Goal: Task Accomplishment & Management: Complete application form

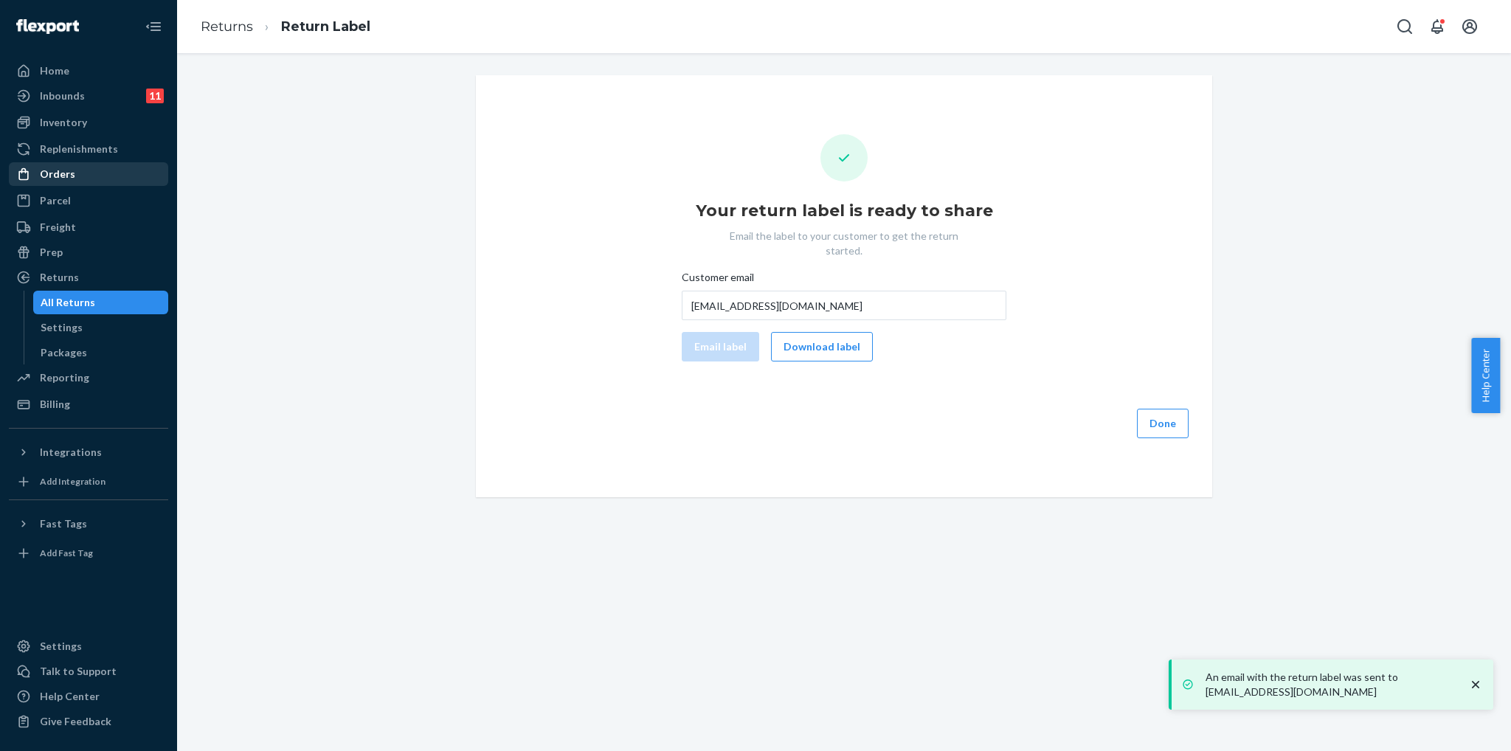
click at [87, 180] on div "Orders" at bounding box center [88, 174] width 156 height 21
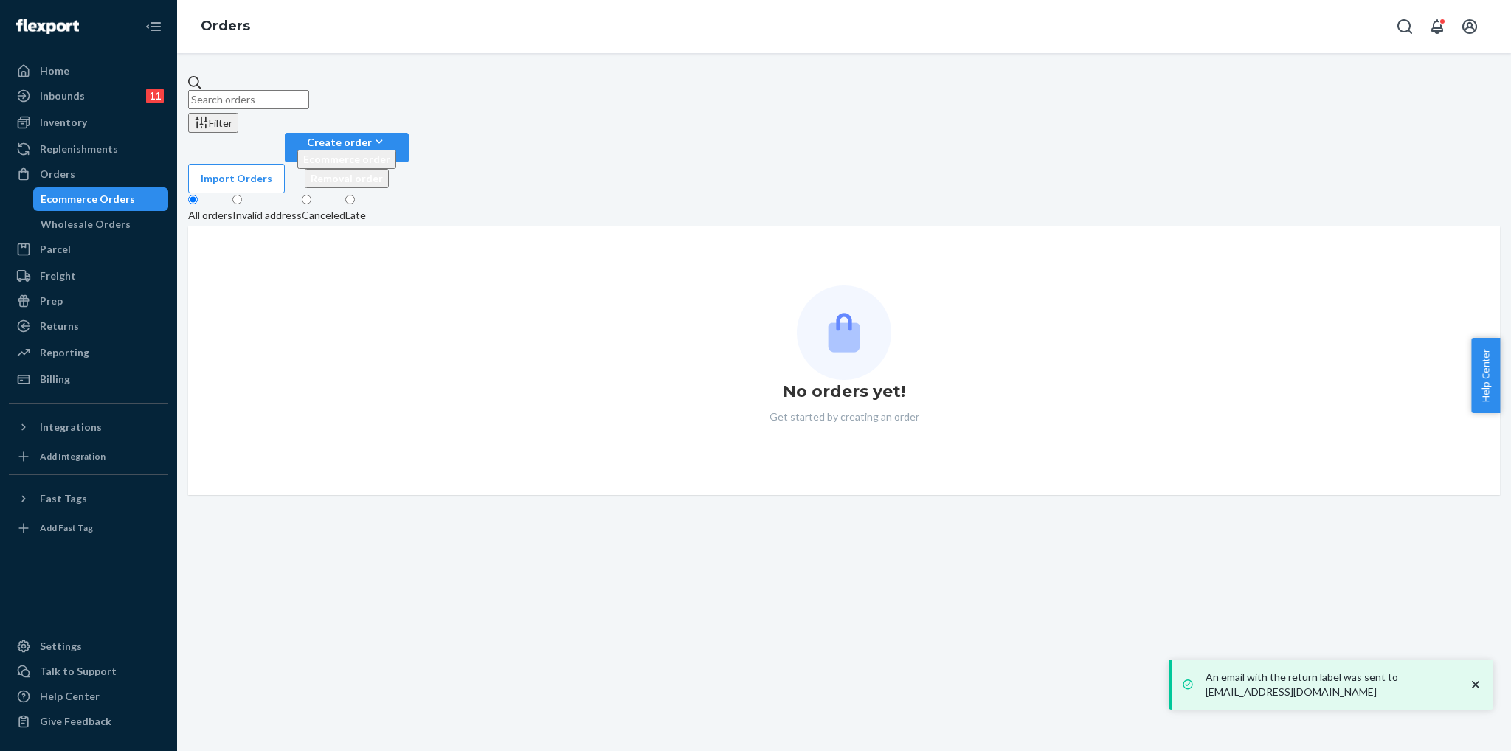
click at [89, 203] on div "Ecommerce Orders" at bounding box center [88, 199] width 94 height 15
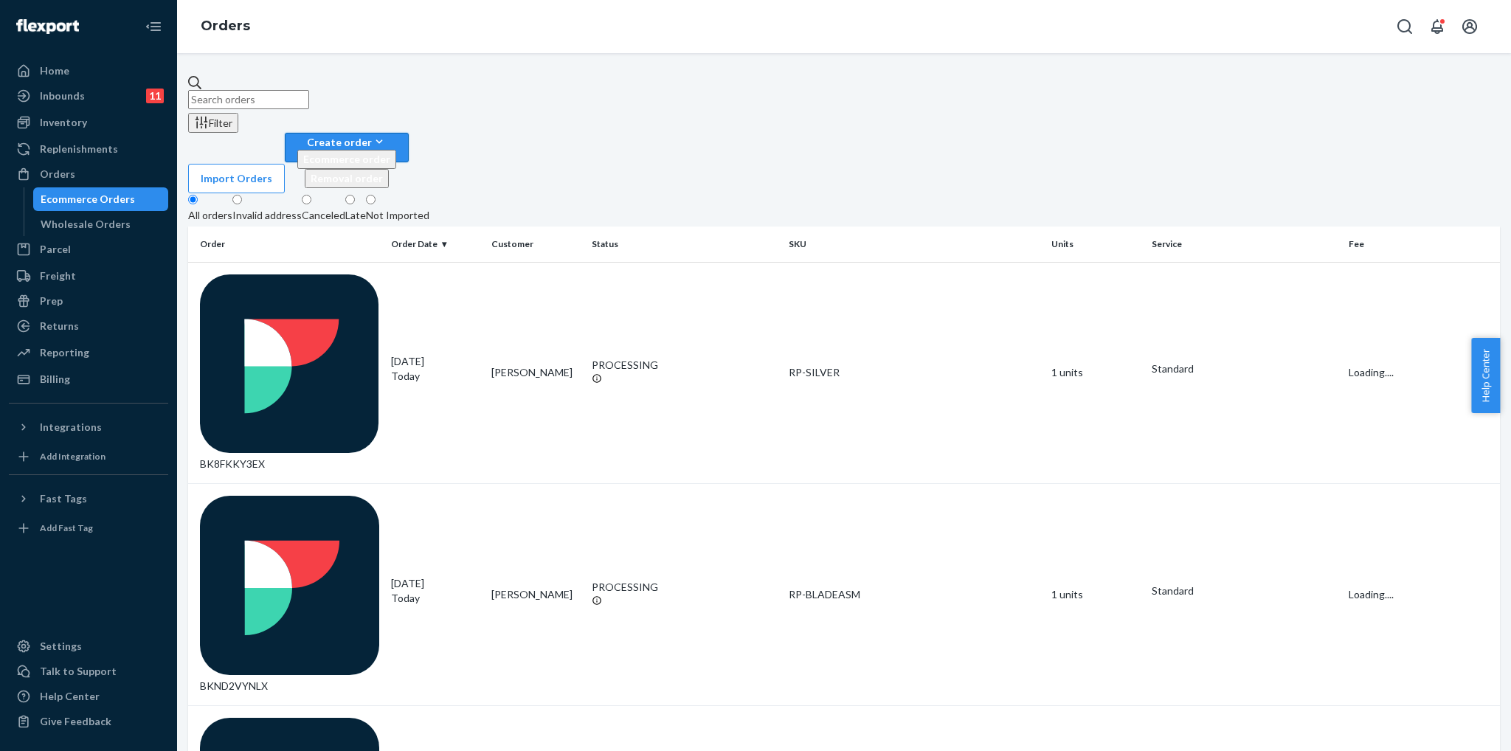
click at [409, 133] on button "Create order Ecommerce order Removal order" at bounding box center [347, 148] width 124 height 30
click at [390, 153] on span "Ecommerce order" at bounding box center [346, 159] width 87 height 13
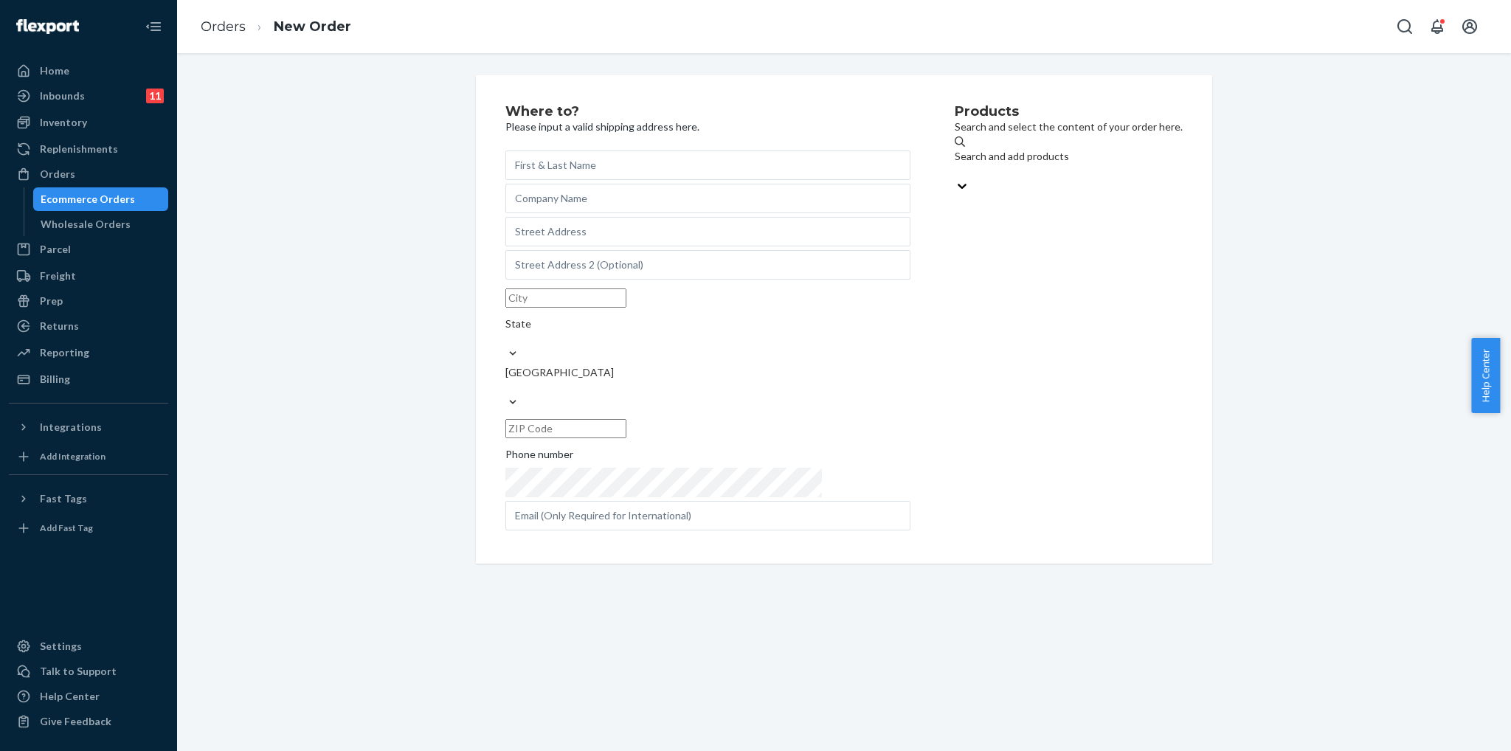
click at [726, 164] on input "text" at bounding box center [708, 166] width 405 height 30
paste input "[PERSON_NAME]"
type input "[PERSON_NAME]"
click at [638, 246] on input "text" at bounding box center [708, 232] width 405 height 30
paste input "[STREET_ADDRESS]"
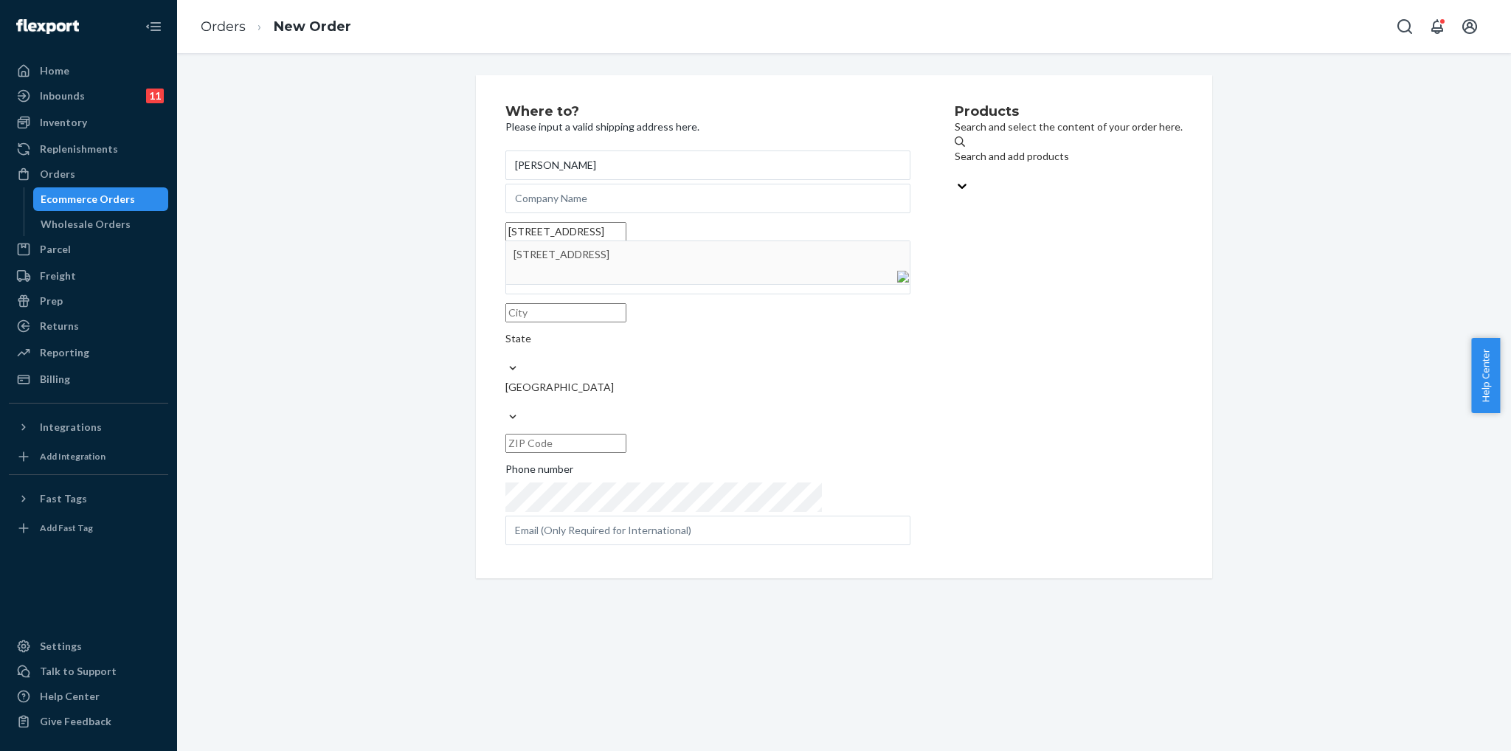
type input "[STREET_ADDRESS]"
type input "[GEOGRAPHIC_DATA]"
type input "06825"
type input "[STREET_ADDRESS]"
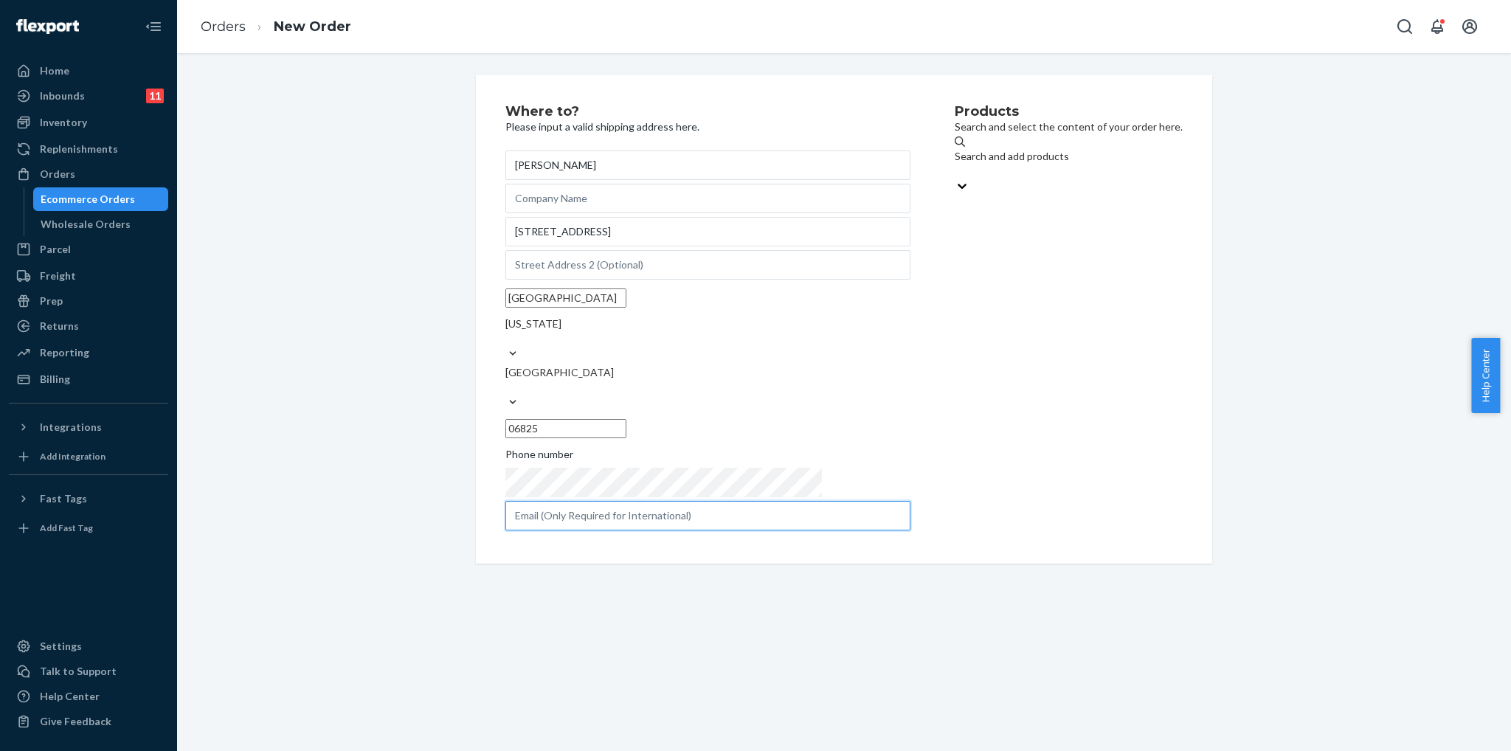
click at [731, 501] on input "text" at bounding box center [708, 516] width 405 height 30
paste input "[EMAIL_ADDRESS][DOMAIN_NAME]"
type input "[EMAIL_ADDRESS][DOMAIN_NAME]"
click at [989, 164] on div "Search and add products" at bounding box center [1069, 156] width 228 height 15
click at [956, 165] on input "Search and add products" at bounding box center [955, 171] width 1 height 15
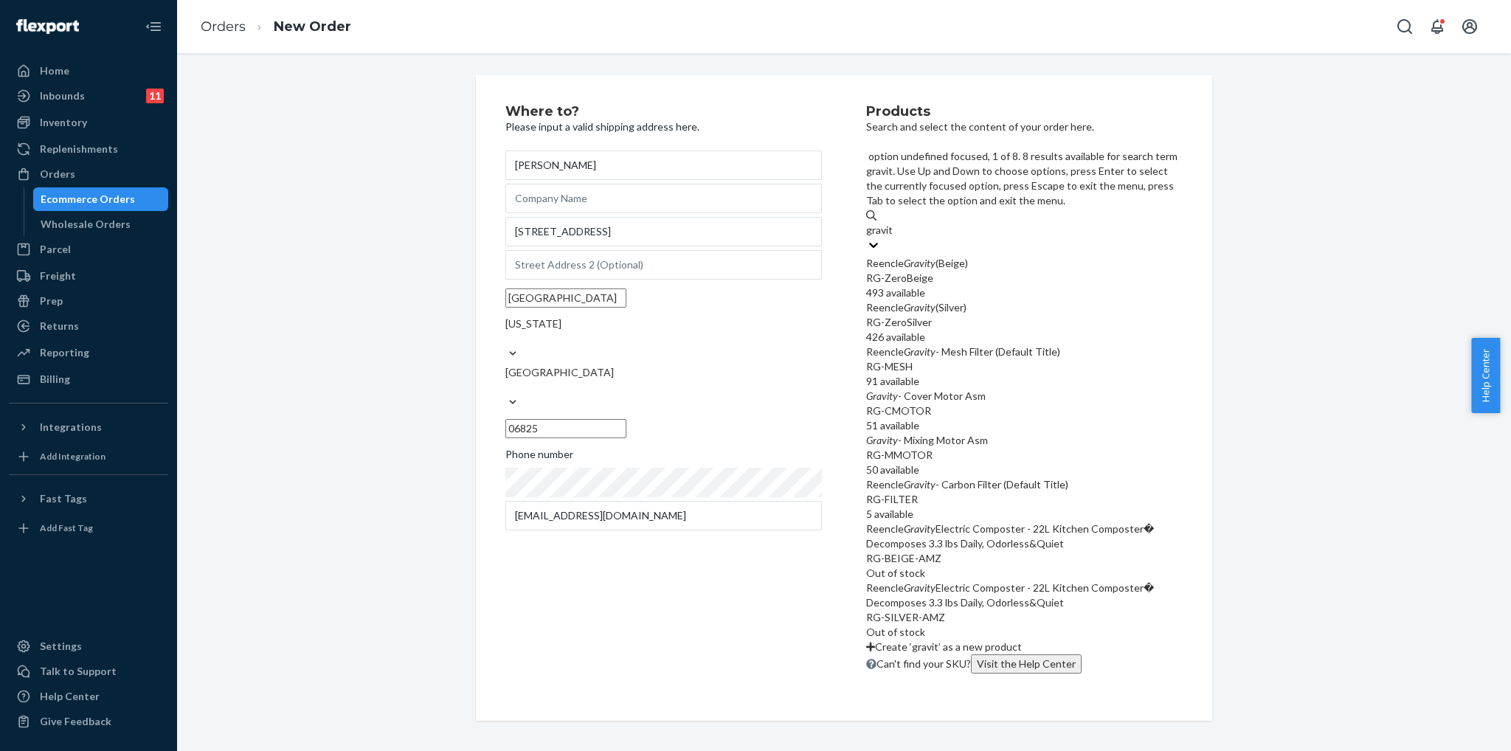
type input "gravity"
click at [995, 271] on div "RG-ZeroBeige" at bounding box center [1024, 278] width 317 height 15
click at [900, 223] on input "gravity" at bounding box center [882, 230] width 33 height 15
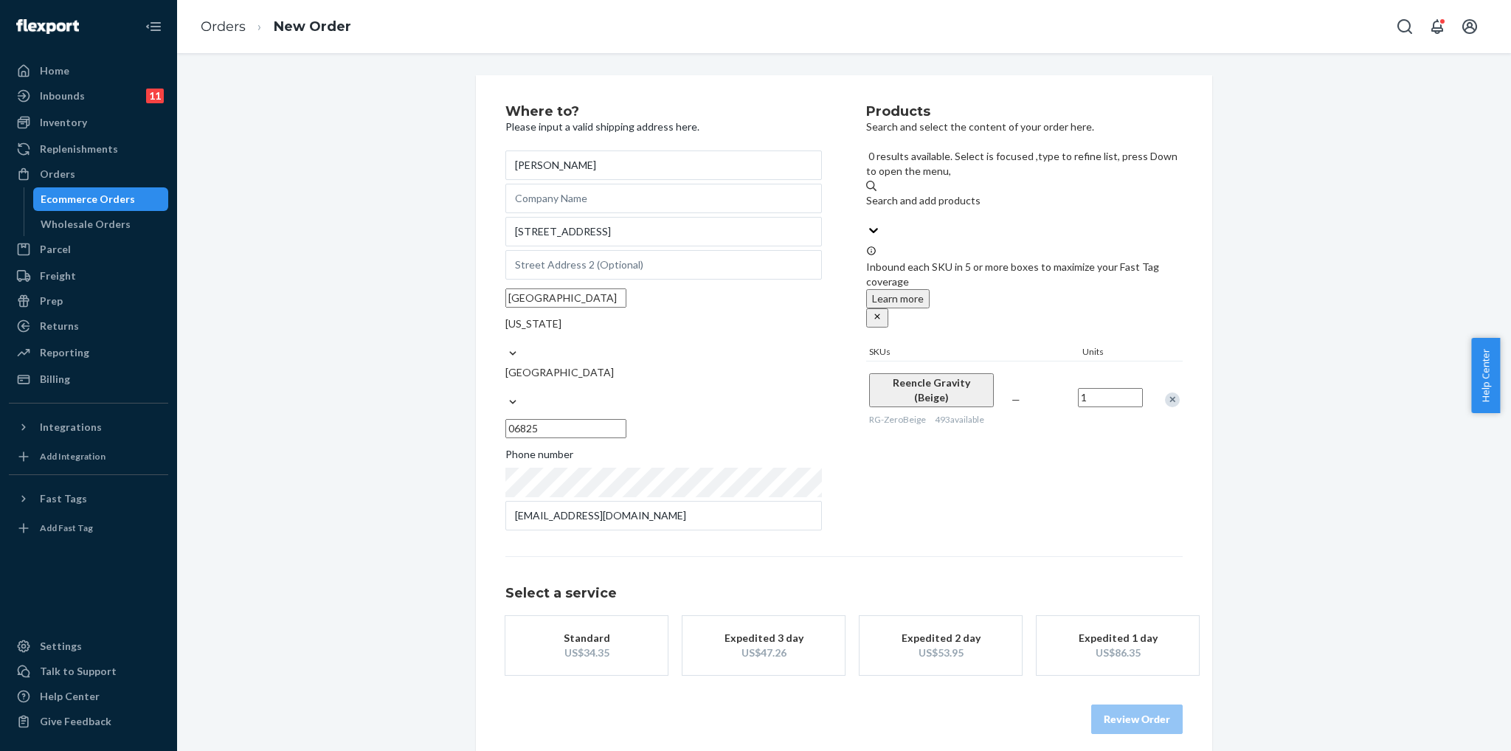
click at [624, 631] on div "Standard" at bounding box center [587, 638] width 118 height 15
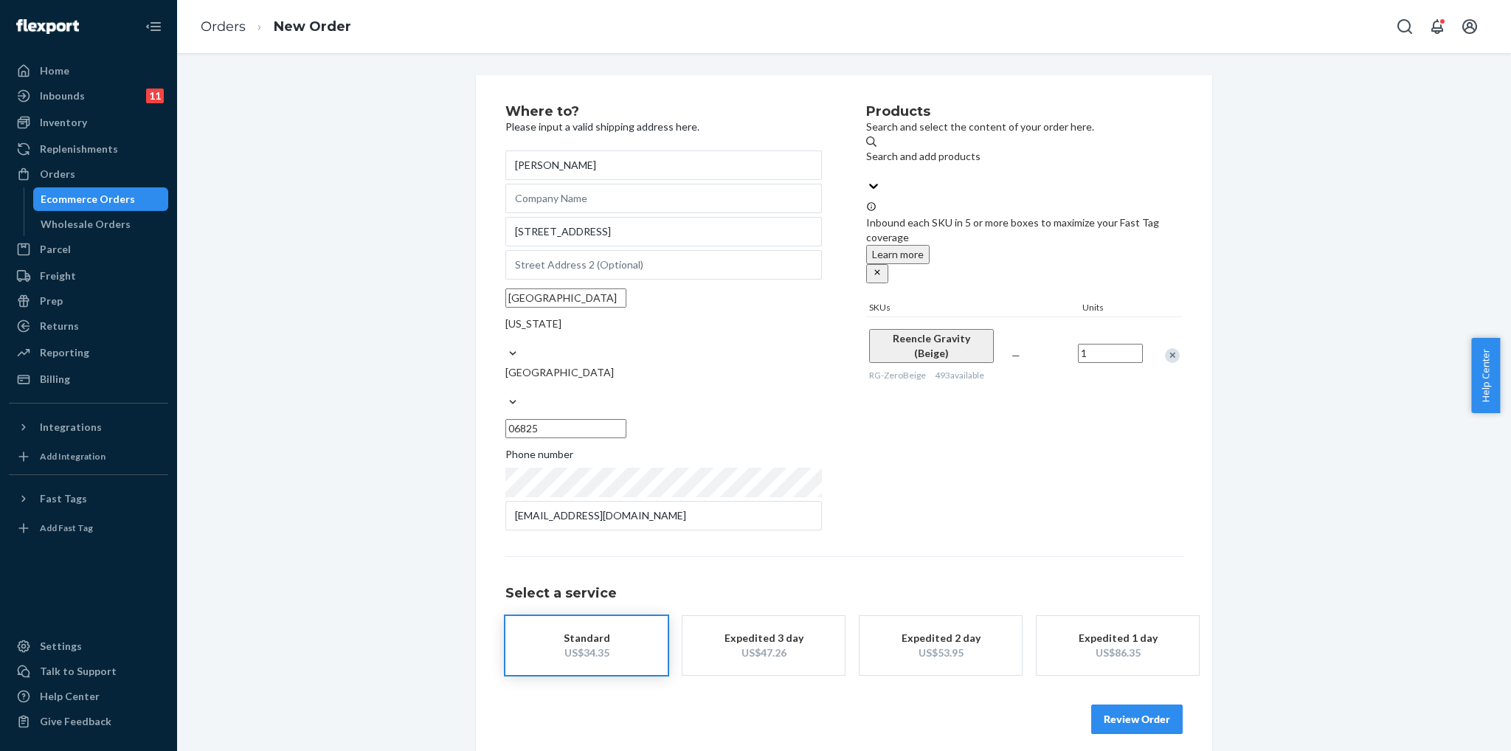
click at [1113, 705] on button "Review Order" at bounding box center [1137, 720] width 92 height 30
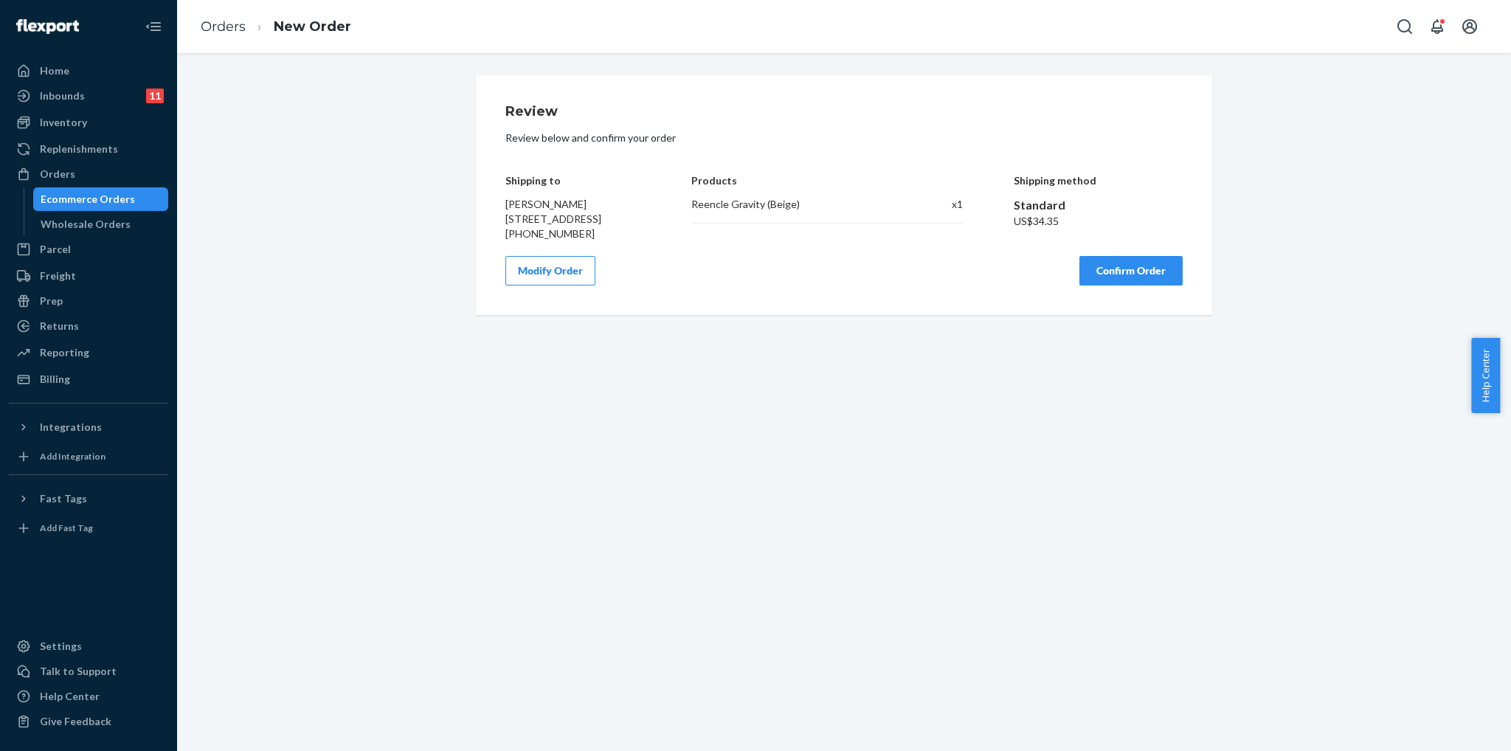
click at [1108, 278] on button "Confirm Order" at bounding box center [1131, 271] width 103 height 30
